Goal: Task Accomplishment & Management: Complete application form

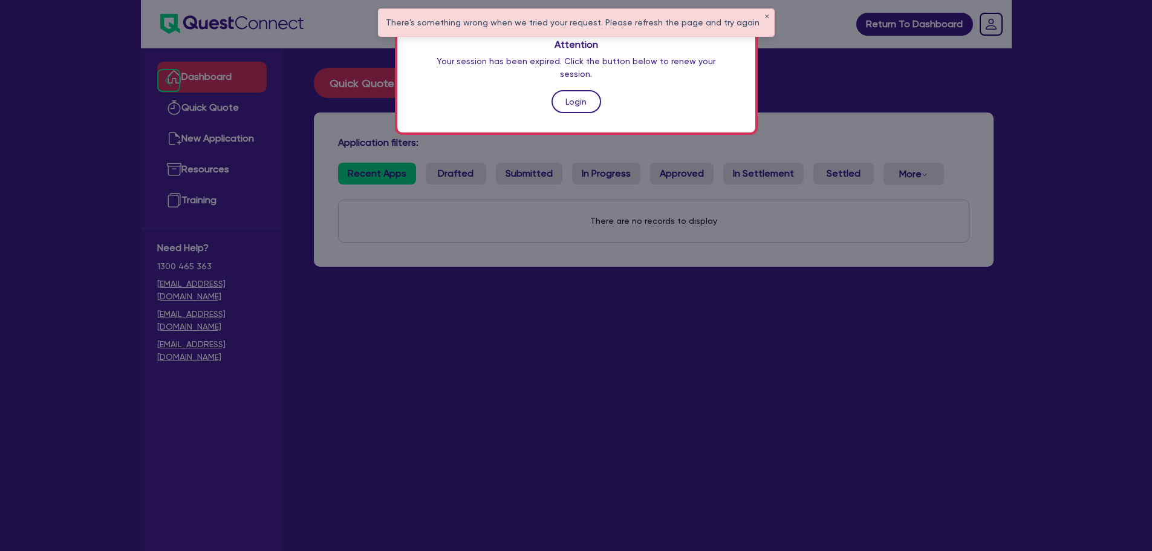
drag, startPoint x: 0, startPoint y: 0, endPoint x: 595, endPoint y: 91, distance: 601.5
click at [595, 91] on link "Login" at bounding box center [577, 101] width 50 height 23
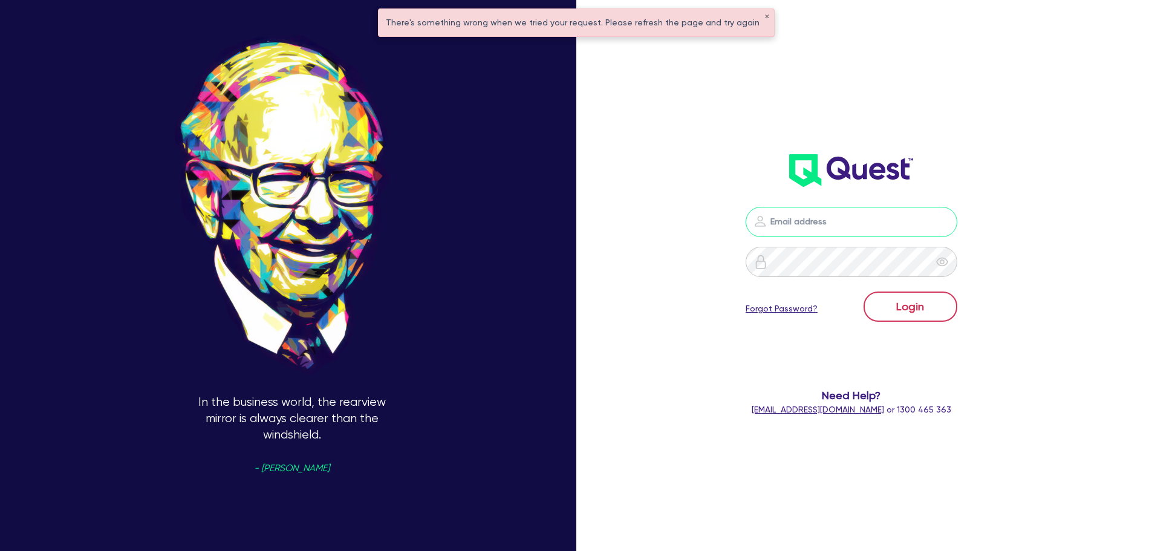
type input "[PERSON_NAME][EMAIL_ADDRESS][DOMAIN_NAME]"
click at [912, 316] on button "Login" at bounding box center [911, 307] width 94 height 30
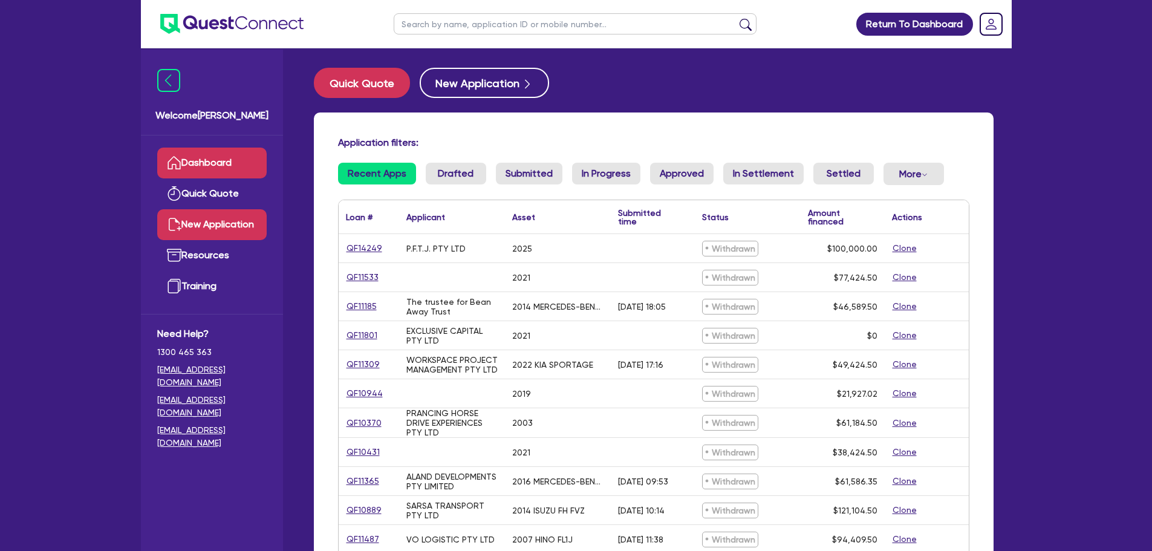
click at [235, 224] on link "New Application" at bounding box center [211, 224] width 109 height 31
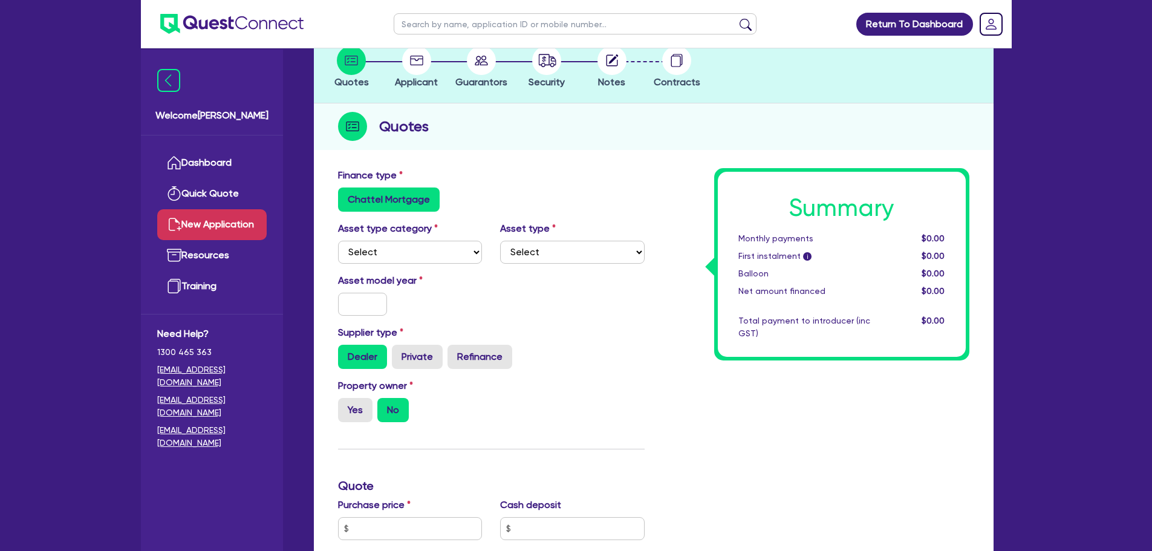
scroll to position [60, 0]
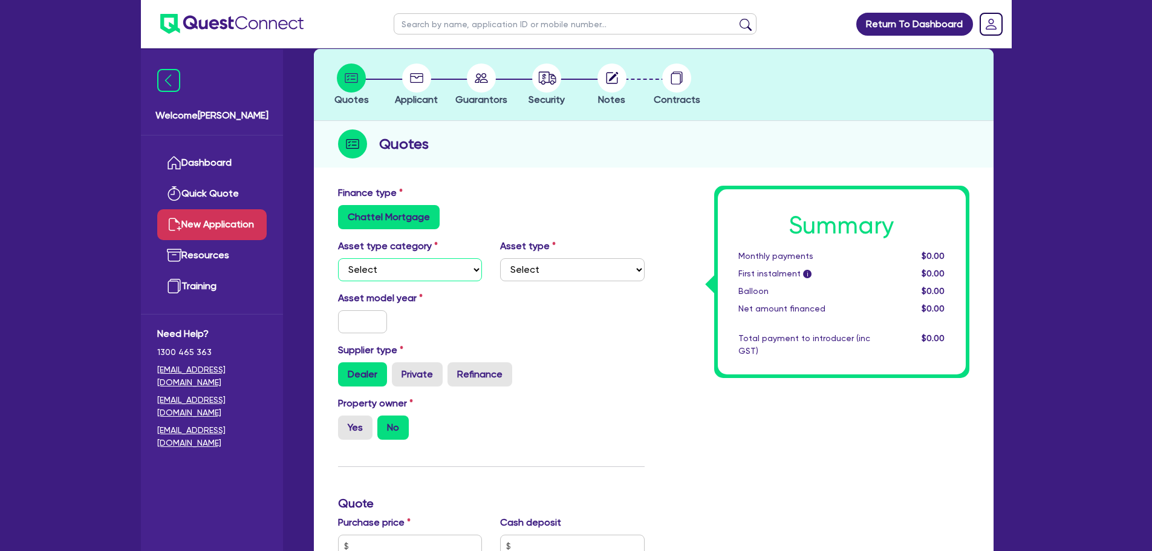
click at [425, 276] on select "Select Cars and light trucks Primary assets Secondary assets Tertiary assets" at bounding box center [410, 269] width 145 height 23
select select "TERTIARY_ASSETS"
click at [338, 258] on select "Select Cars and light trucks Primary assets Secondary assets Tertiary assets" at bounding box center [410, 269] width 145 height 23
click at [552, 255] on div "Asset type Select Beauty equipment IT equipment IT software Watercraft Other" at bounding box center [572, 260] width 163 height 42
click at [554, 268] on select "Select Beauty equipment IT equipment IT software Watercraft Other" at bounding box center [572, 269] width 145 height 23
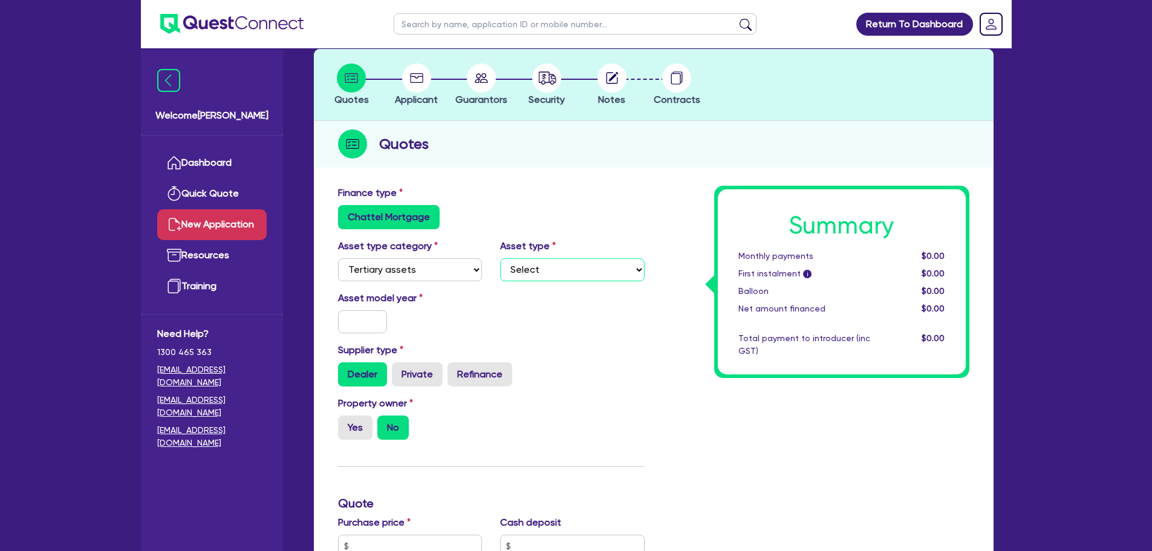
select select "BEAUTY_EQUIPMENT"
click at [500, 258] on select "Select Beauty equipment IT equipment IT software Watercraft Other" at bounding box center [572, 269] width 145 height 23
click at [342, 325] on input "text" at bounding box center [363, 321] width 50 height 23
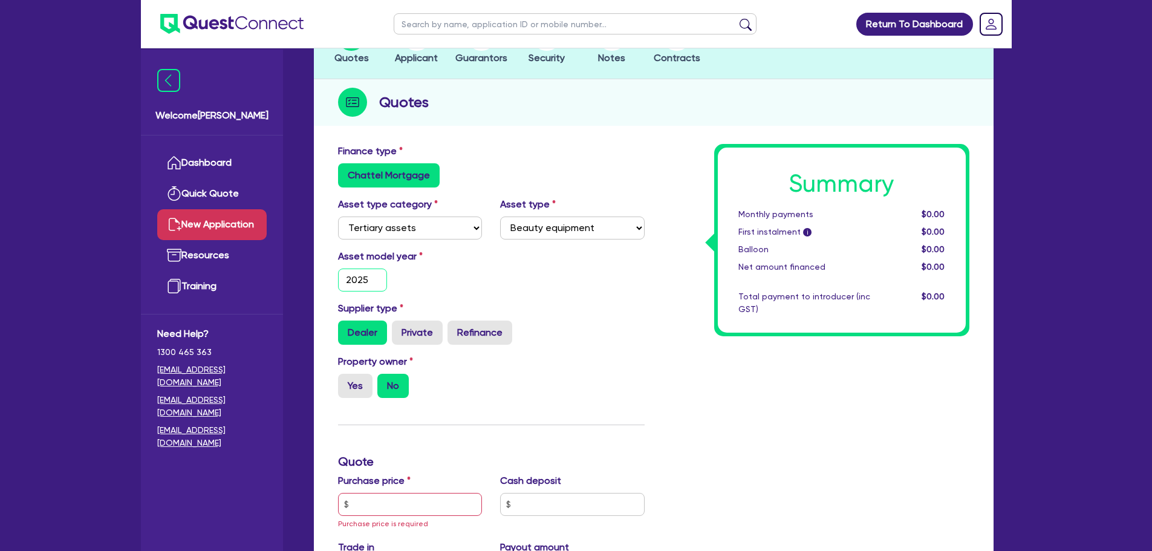
scroll to position [242, 0]
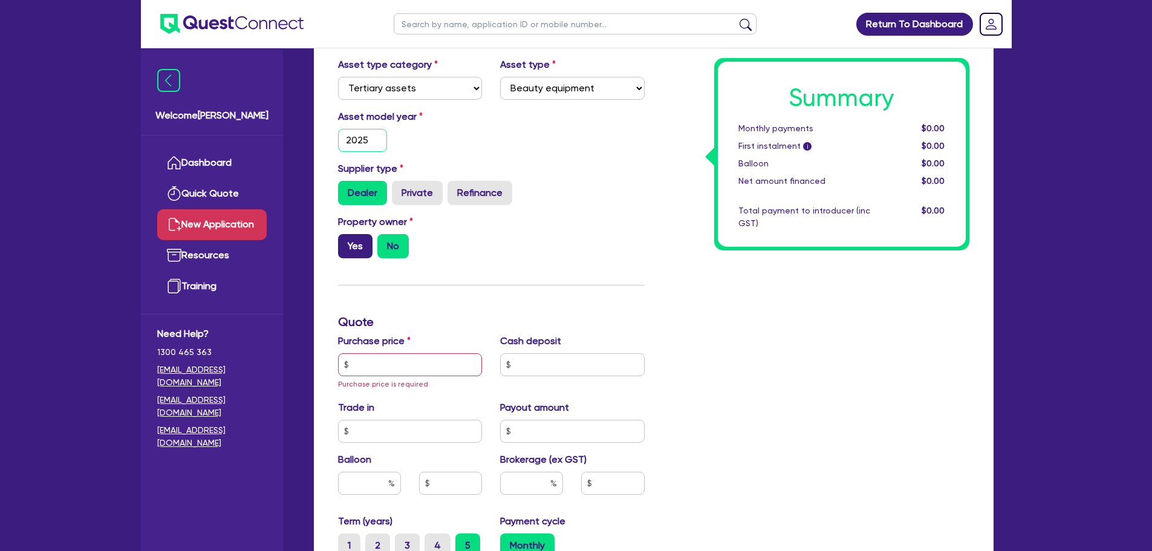
type input "2025"
click at [358, 247] on label "Yes" at bounding box center [355, 246] width 34 height 24
click at [346, 242] on input "Yes" at bounding box center [342, 238] width 8 height 8
radio input "true"
click at [411, 365] on input "text" at bounding box center [410, 364] width 145 height 23
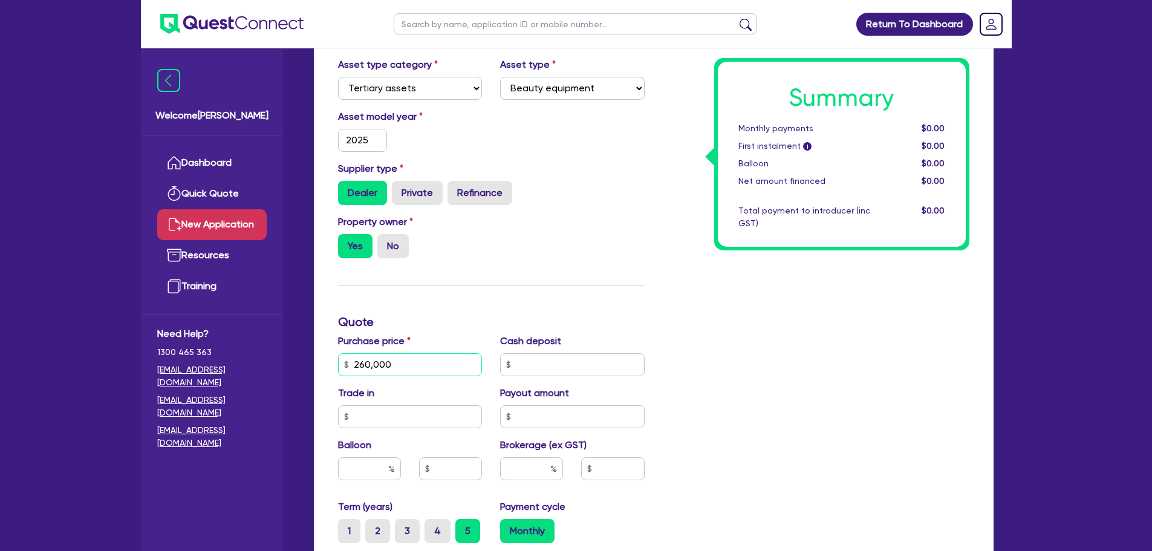
type input "260,000"
type input "130,000"
click at [355, 478] on input "text" at bounding box center [369, 468] width 63 height 23
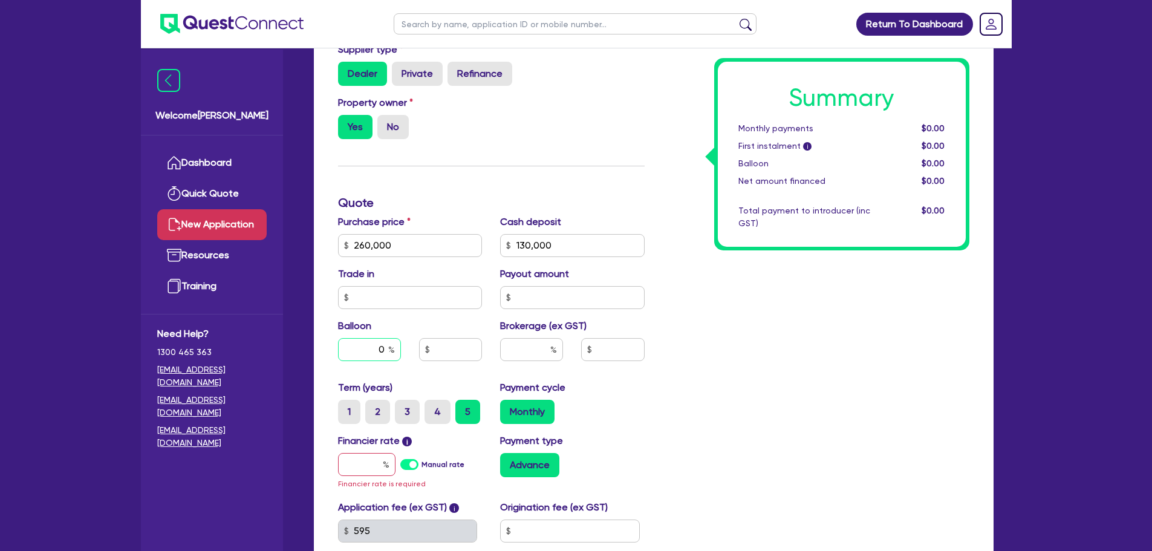
scroll to position [363, 0]
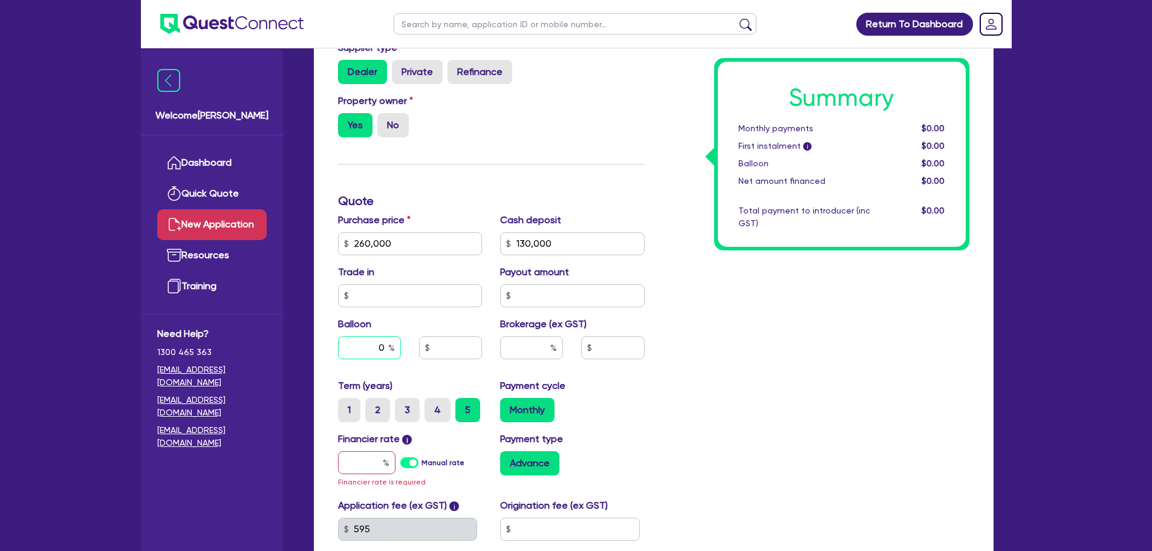
type input "0"
click at [529, 350] on input "text" at bounding box center [531, 347] width 63 height 23
click at [723, 350] on div "Summary Monthly payments $0.00 First instalment i $0.00 Balloon $0.00 Net amoun…" at bounding box center [816, 243] width 325 height 720
drag, startPoint x: 546, startPoint y: 349, endPoint x: 535, endPoint y: 348, distance: 10.9
click at [535, 348] on input "6" at bounding box center [531, 347] width 63 height 23
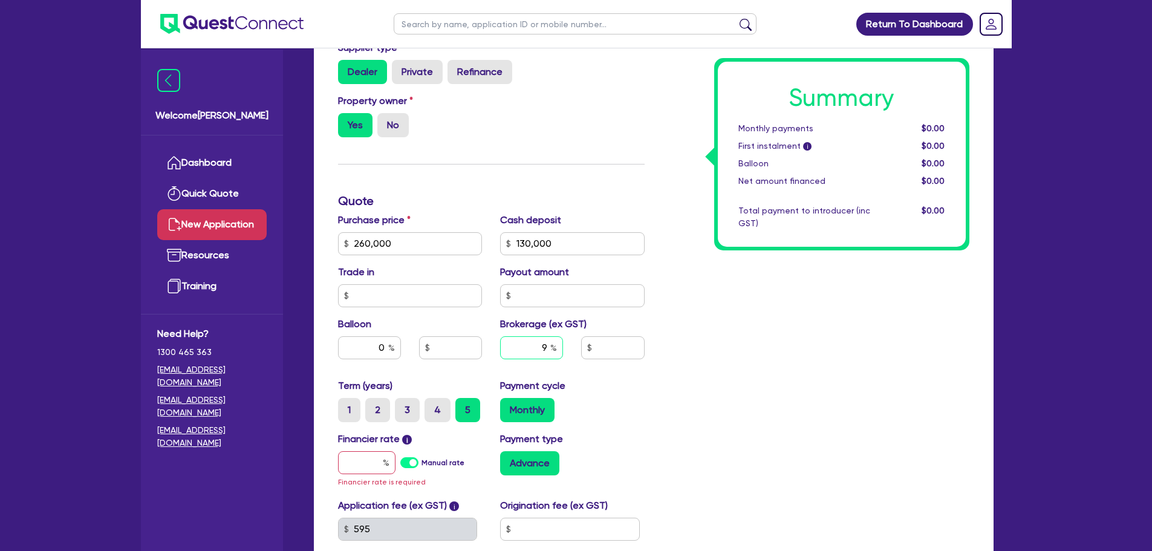
type input "9"
click at [722, 471] on div "Summary Monthly payments $0.00 First instalment i $0.00 Balloon $0.00 Net amoun…" at bounding box center [816, 243] width 325 height 720
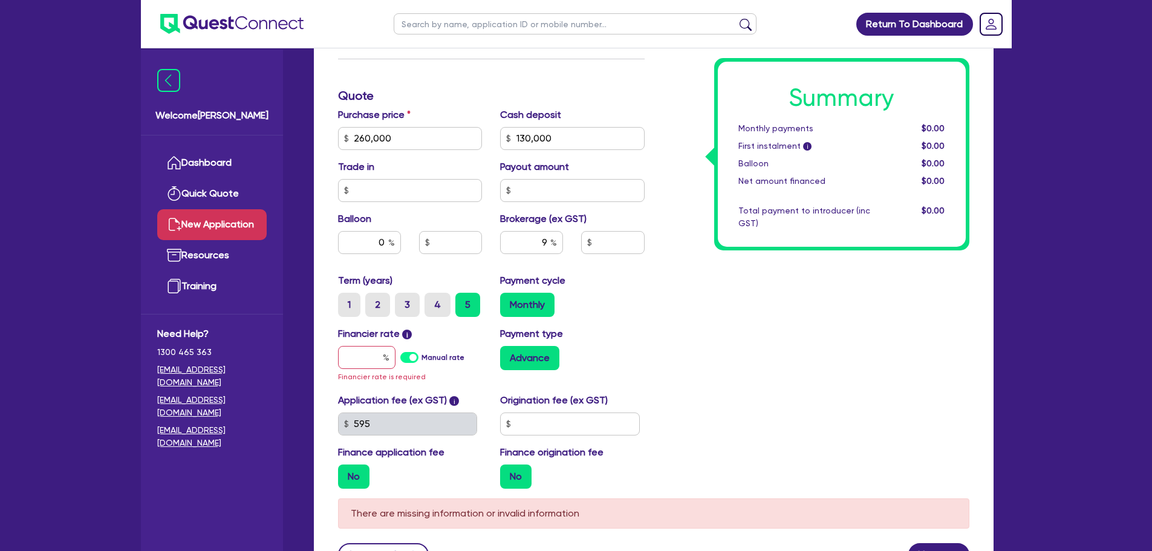
scroll to position [484, 0]
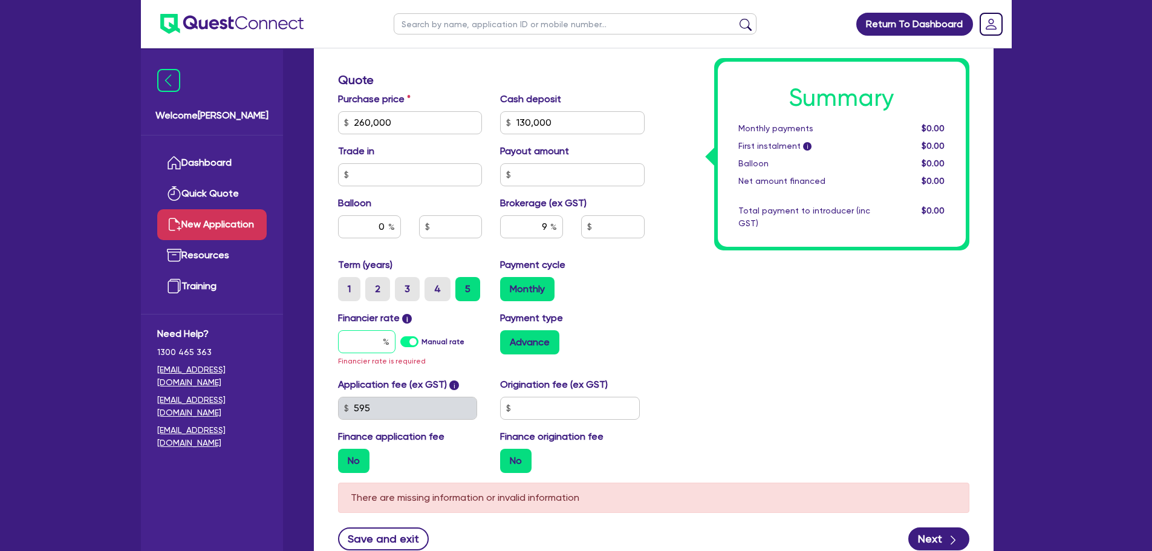
click at [361, 344] on input "text" at bounding box center [366, 341] width 57 height 23
type input "1"
type input "11,700"
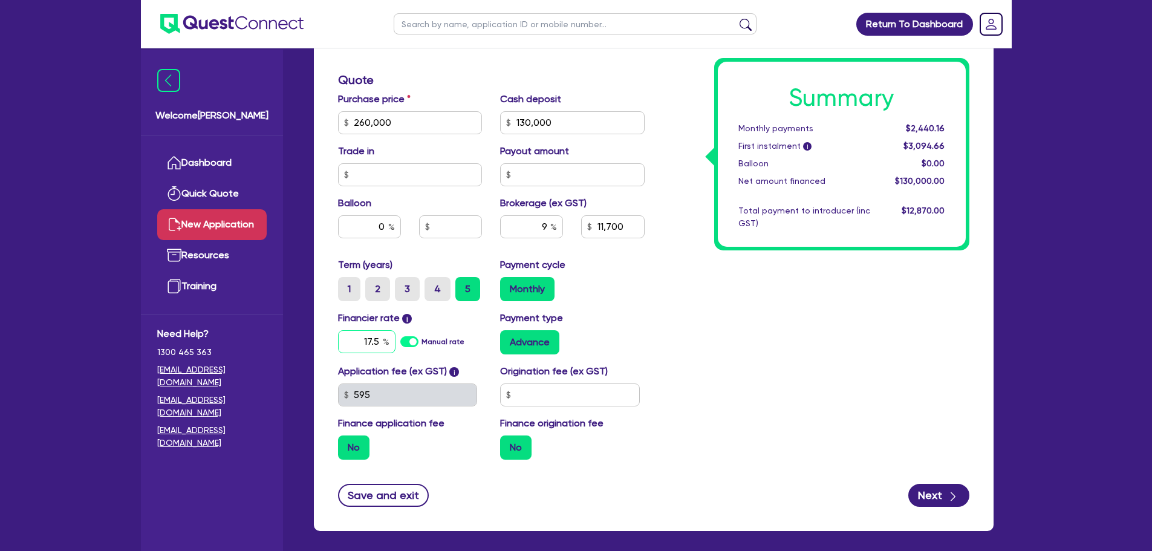
type input "17.5"
type input "11,700"
click at [769, 360] on div "Summary Monthly payments $2,440.16 First instalment i $3,094.66 Balloon $0.00 N…" at bounding box center [816, 115] width 325 height 707
click at [592, 399] on input "text" at bounding box center [570, 395] width 140 height 23
type input "900"
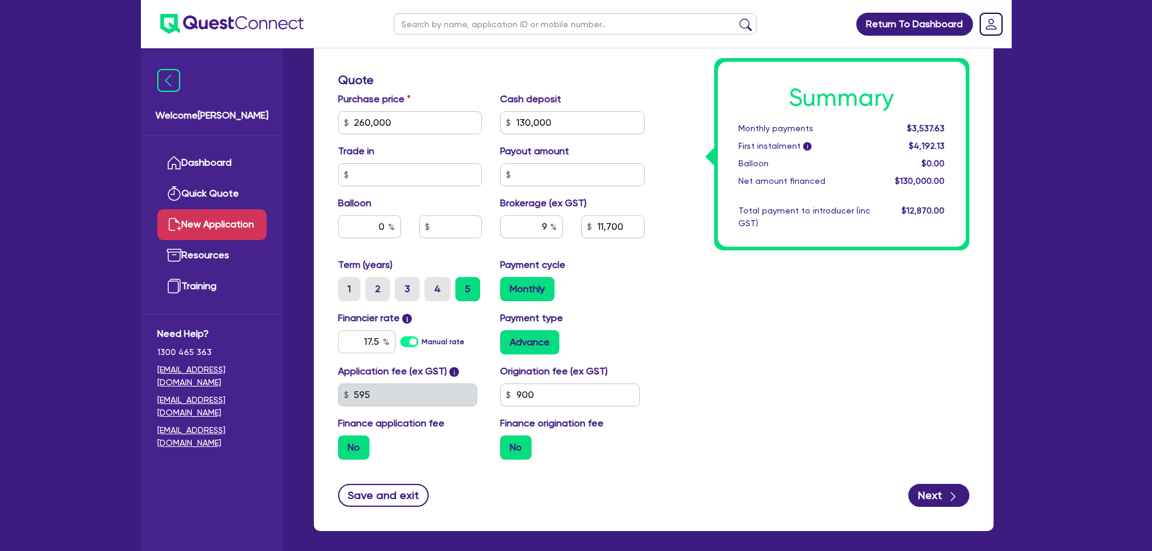
type input "11,700"
click at [734, 364] on div "Summary Monthly payments $3,537.63 First instalment i $4,192.13 Balloon $0.00 N…" at bounding box center [816, 115] width 325 height 707
drag, startPoint x: 524, startPoint y: 234, endPoint x: 589, endPoint y: 234, distance: 64.7
click at [589, 234] on div "9 11,700" at bounding box center [572, 231] width 163 height 33
click at [599, 291] on div "Monthly" at bounding box center [572, 289] width 145 height 24
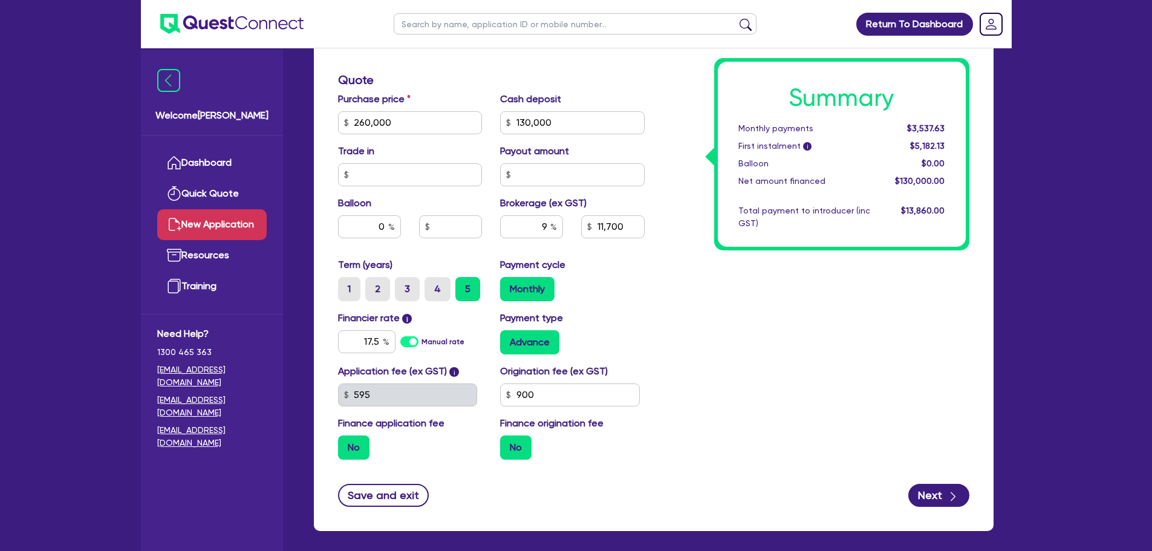
click at [823, 385] on div "Summary Monthly payments $3,537.63 First instalment i $5,182.13 Balloon $0.00 N…" at bounding box center [816, 115] width 325 height 707
